Goal: Register for event/course

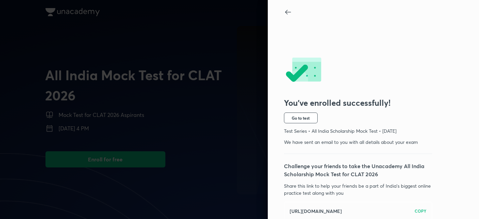
click at [291, 60] on img at bounding box center [303, 71] width 38 height 26
click at [300, 111] on div "You’ve enrolled successfully! Go to test Test Series • All India Scholarship Mo…" at bounding box center [362, 126] width 156 height 219
click at [300, 115] on span "Go to test" at bounding box center [301, 117] width 18 height 5
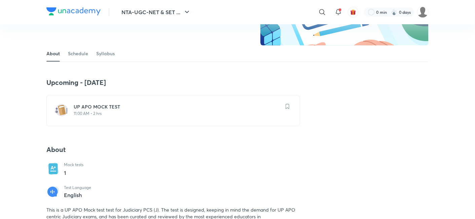
scroll to position [37, 0]
